Goal: Transaction & Acquisition: Purchase product/service

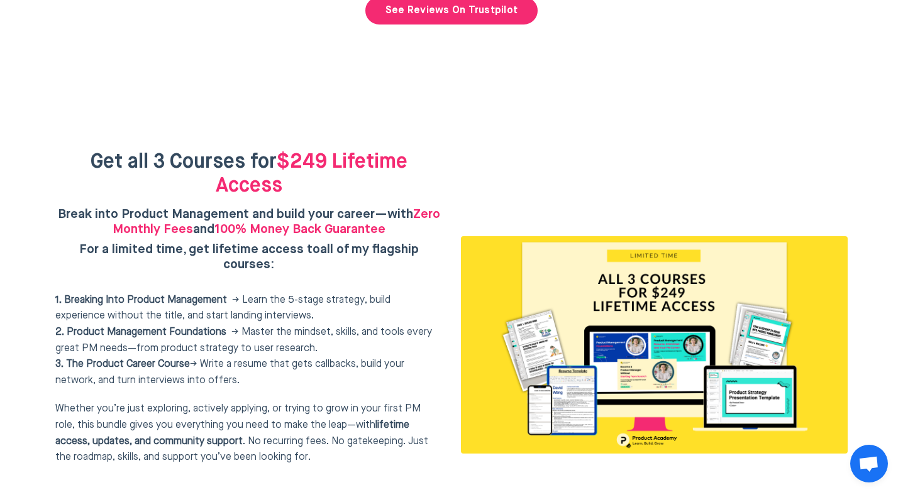
scroll to position [5207, 0]
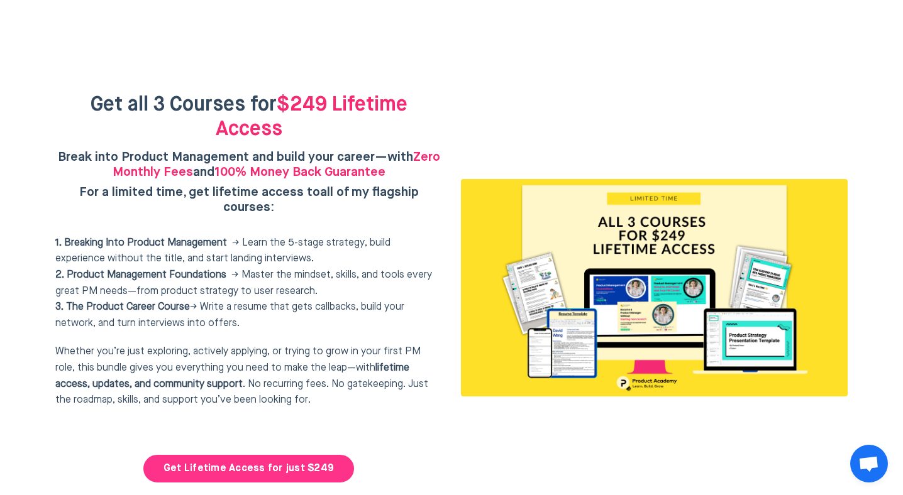
click at [264, 455] on link "Get Lifetime Access for just $249" at bounding box center [248, 469] width 211 height 28
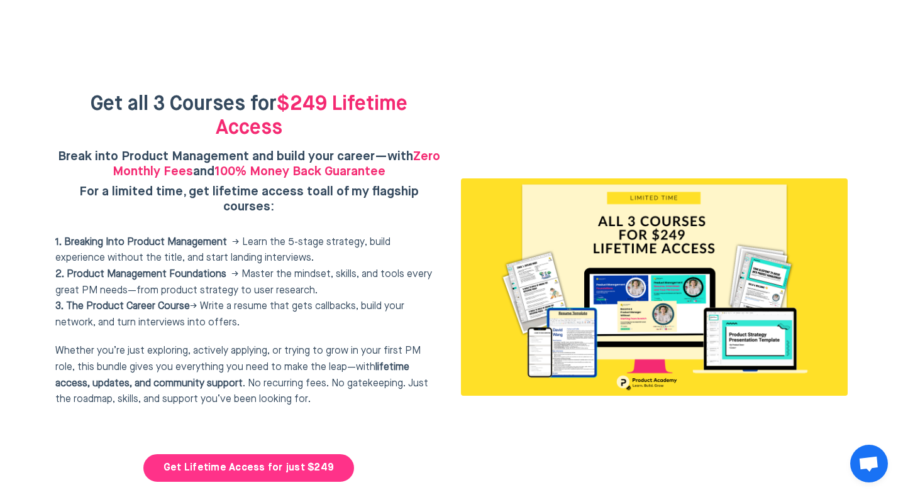
scroll to position [5201, 0]
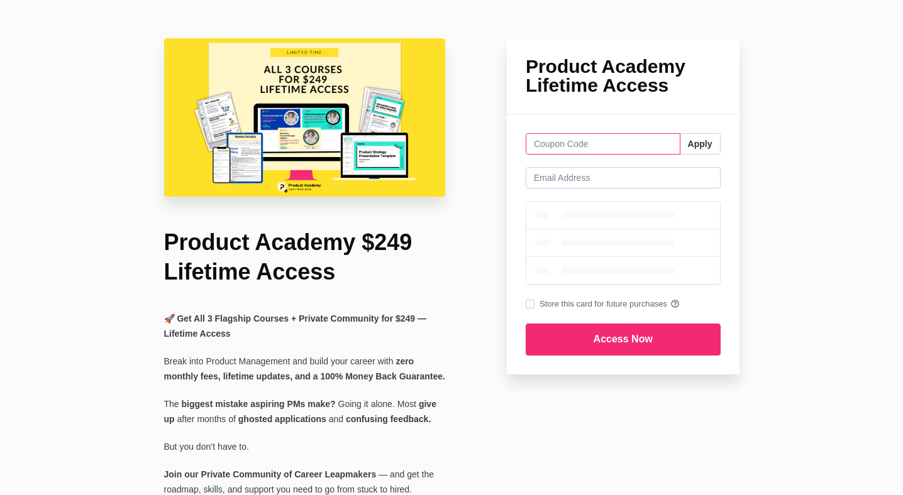
click at [609, 145] on input "text" at bounding box center [602, 143] width 155 height 21
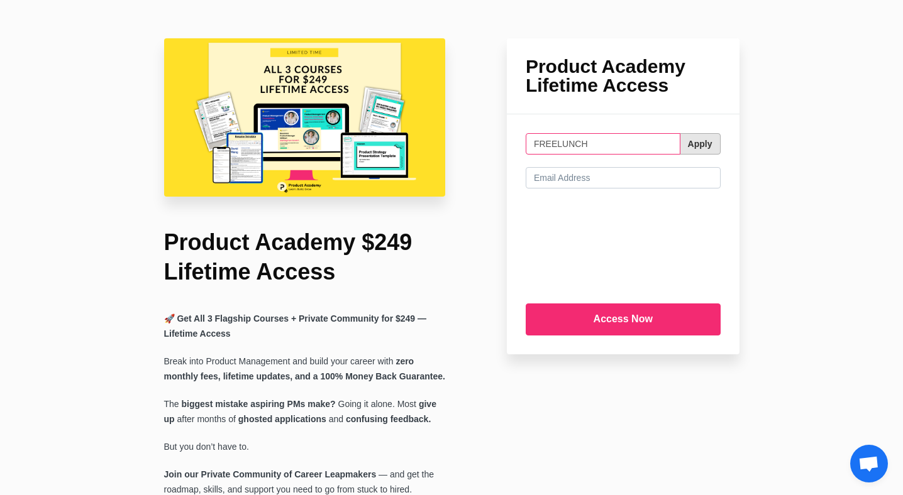
type input "FREELUNCH"
click at [692, 148] on button "Apply" at bounding box center [699, 143] width 41 height 21
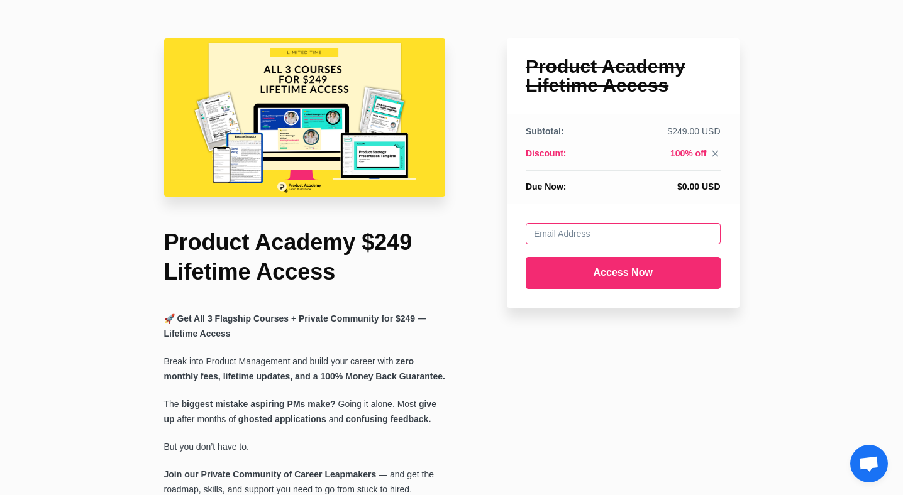
click at [594, 239] on input "email" at bounding box center [622, 233] width 195 height 21
type input "greermstanley@gmail.com"
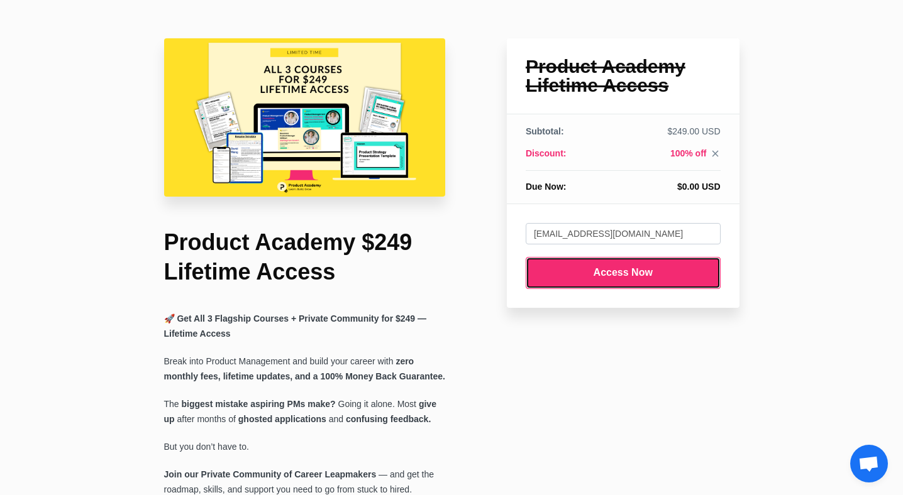
click at [636, 277] on input "Access Now" at bounding box center [622, 273] width 195 height 32
type input "Submitting..."
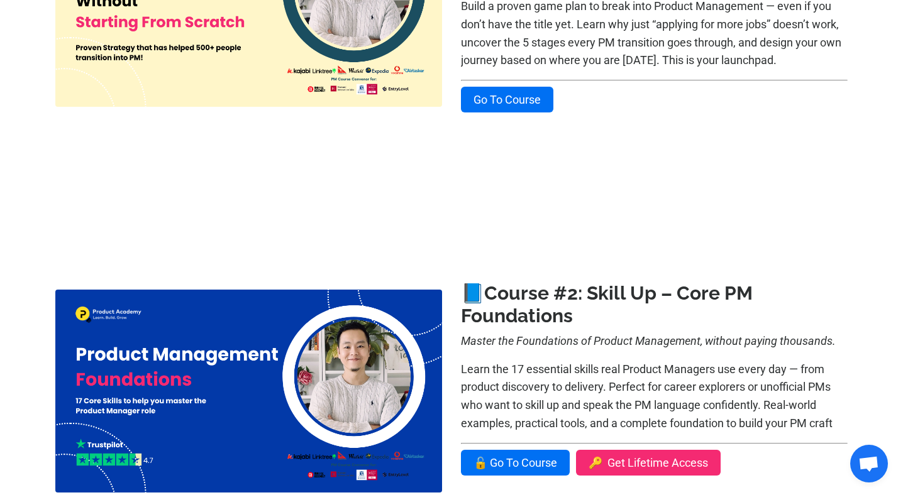
scroll to position [419, 0]
